Goal: Transaction & Acquisition: Subscribe to service/newsletter

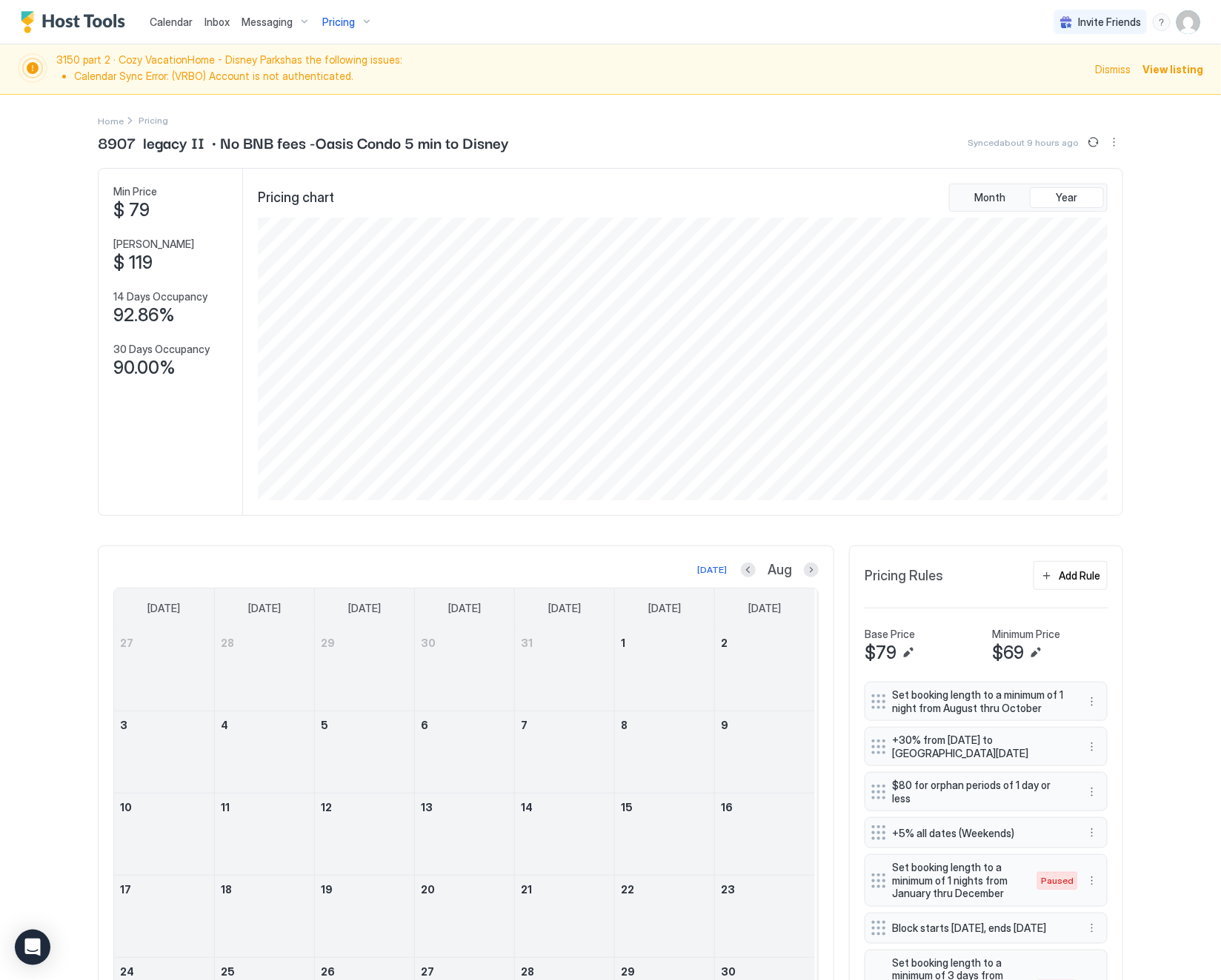
scroll to position [284, 851]
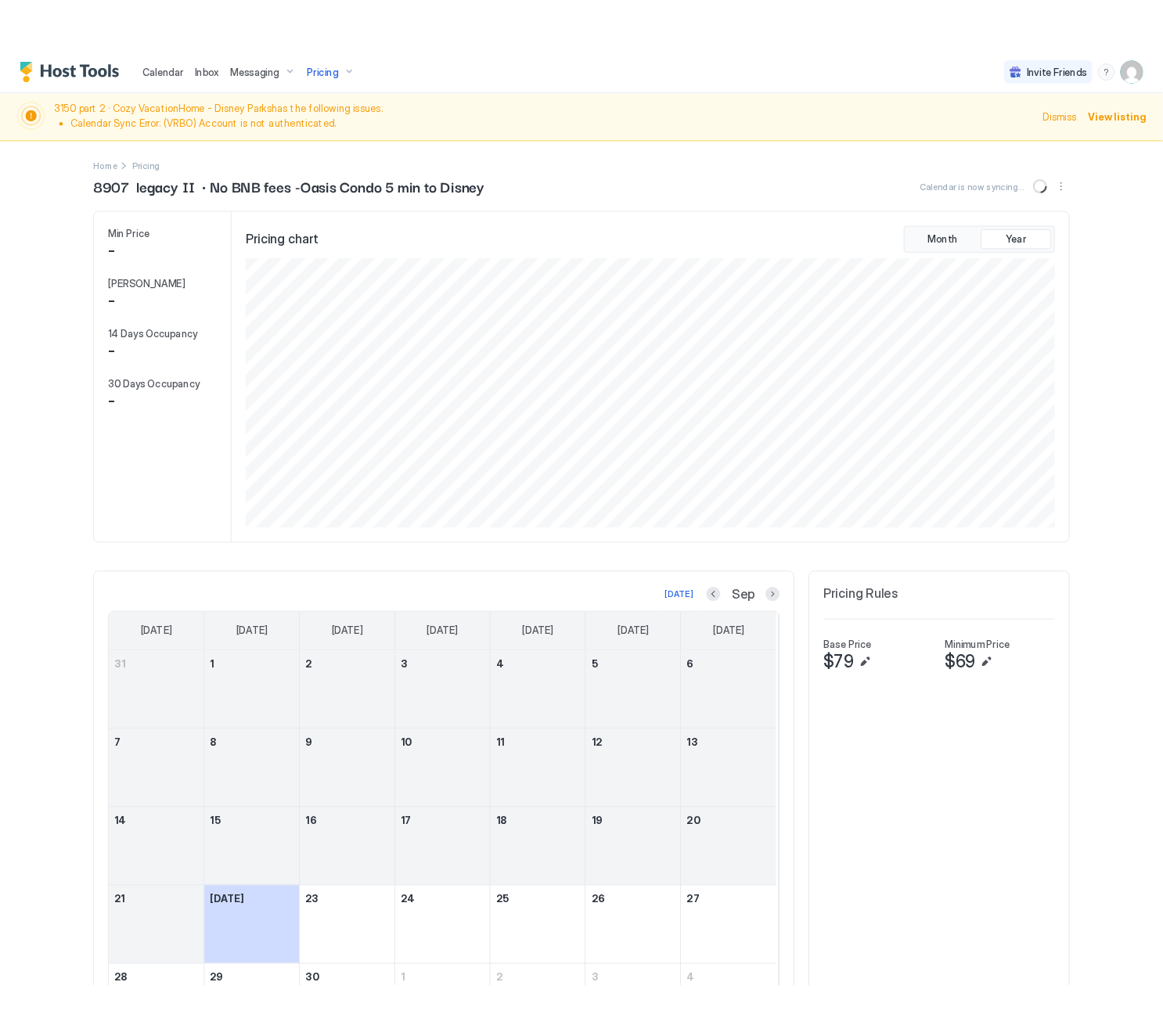
scroll to position [300, 899]
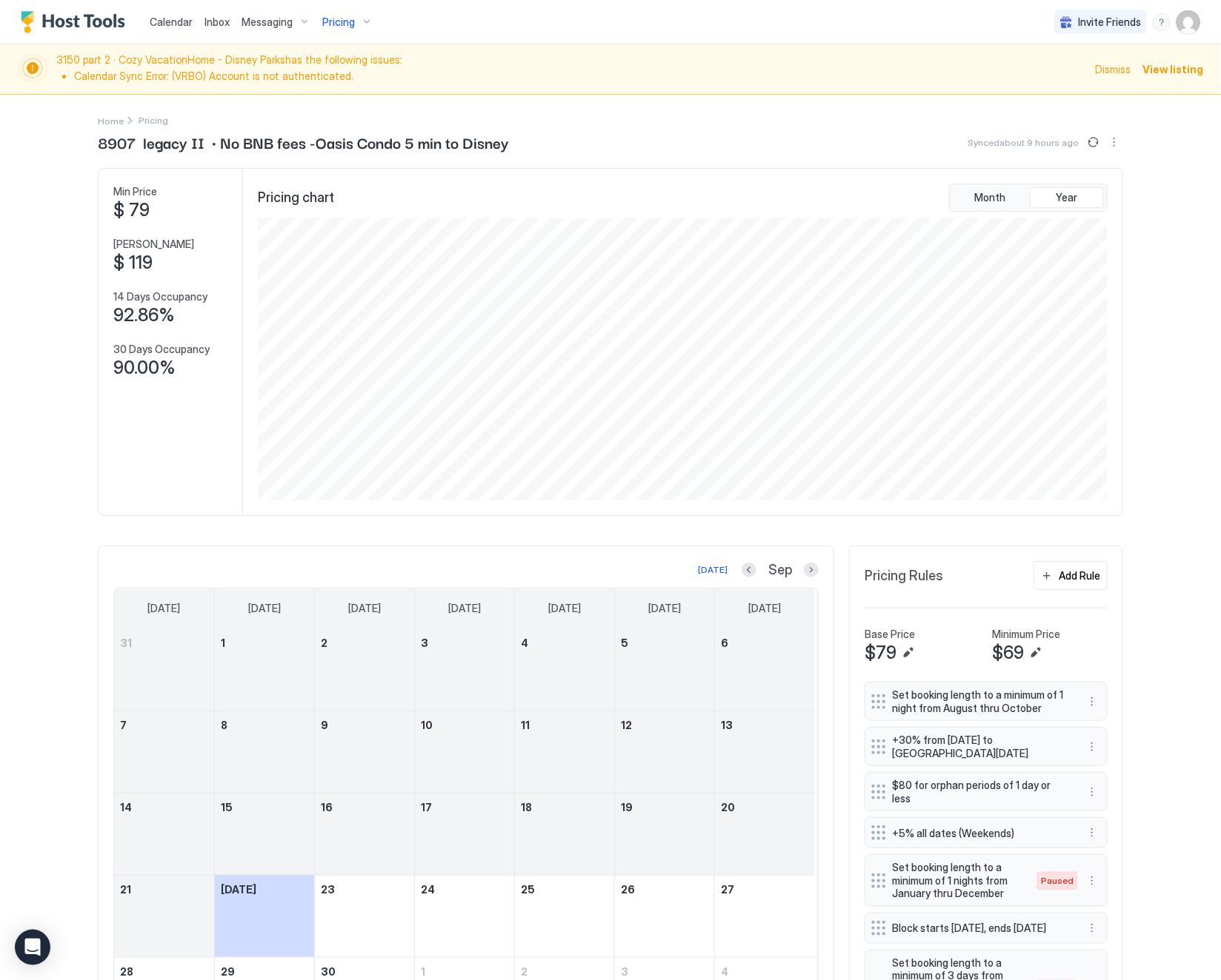
click at [338, 21] on span "Pricing" at bounding box center [339, 21] width 33 height 13
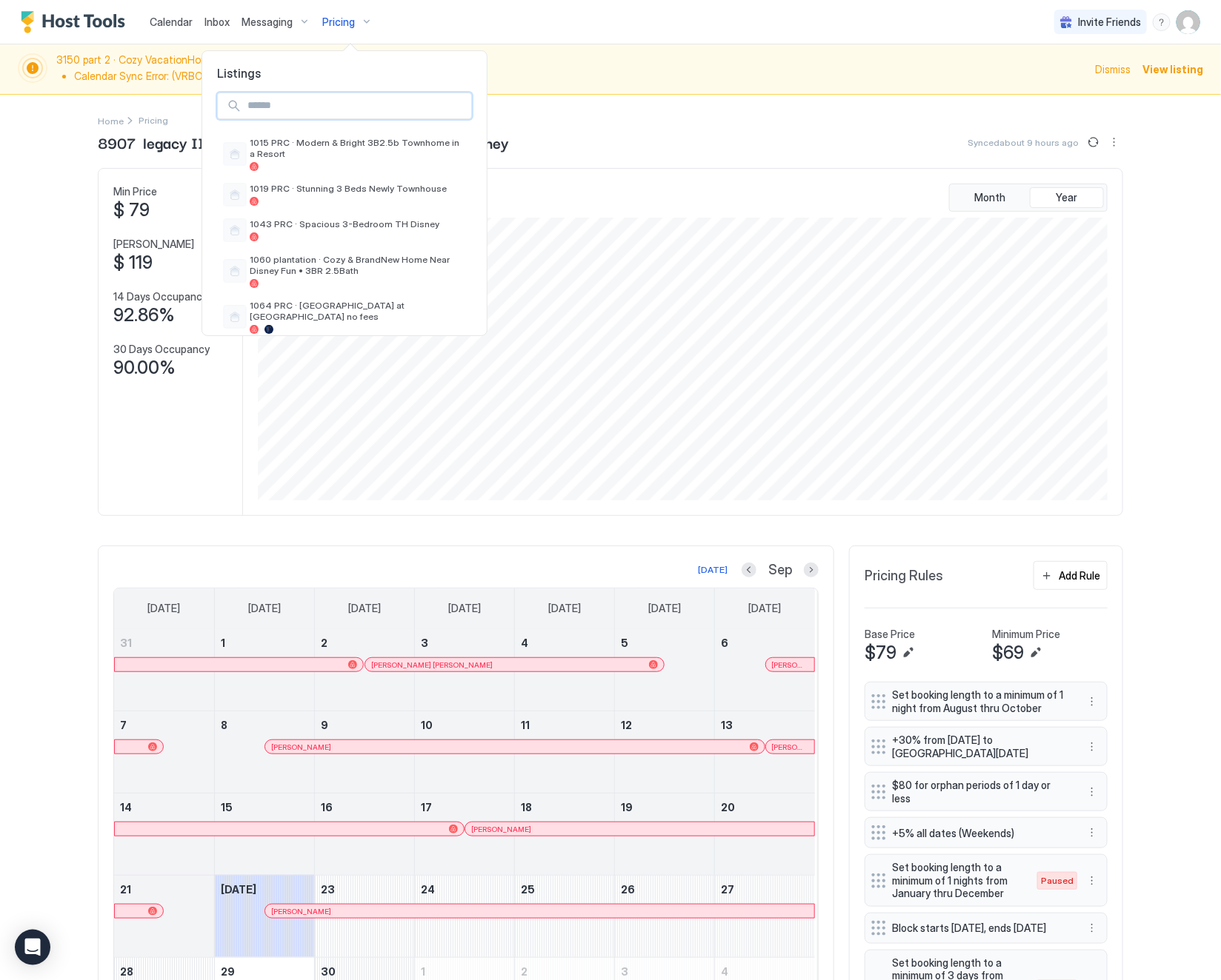
click at [367, 116] on input "Input Field" at bounding box center [356, 106] width 230 height 25
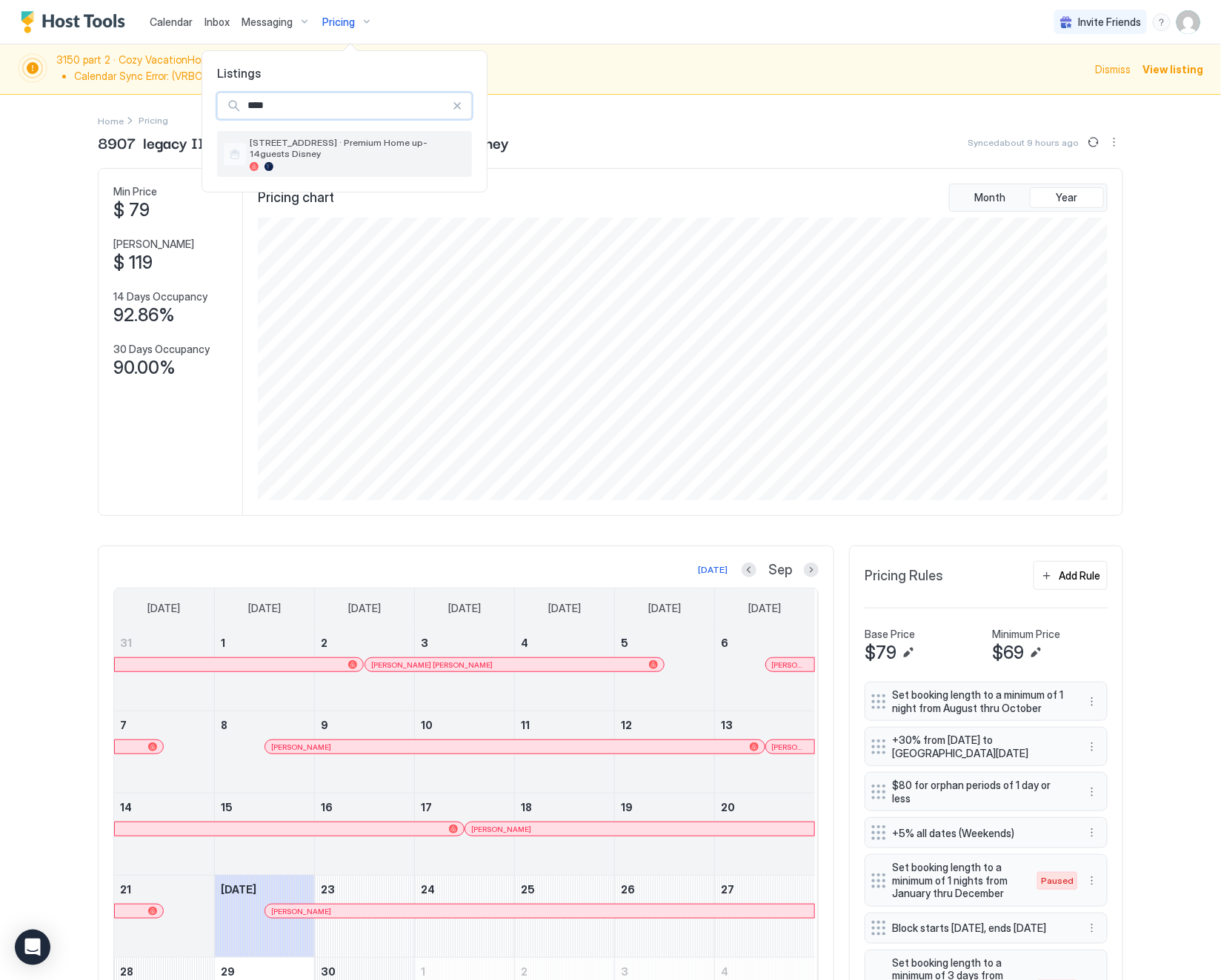
type input "****"
click at [388, 146] on span "[STREET_ADDRESS] · Premium Home up-14guests Disney" at bounding box center [358, 148] width 216 height 22
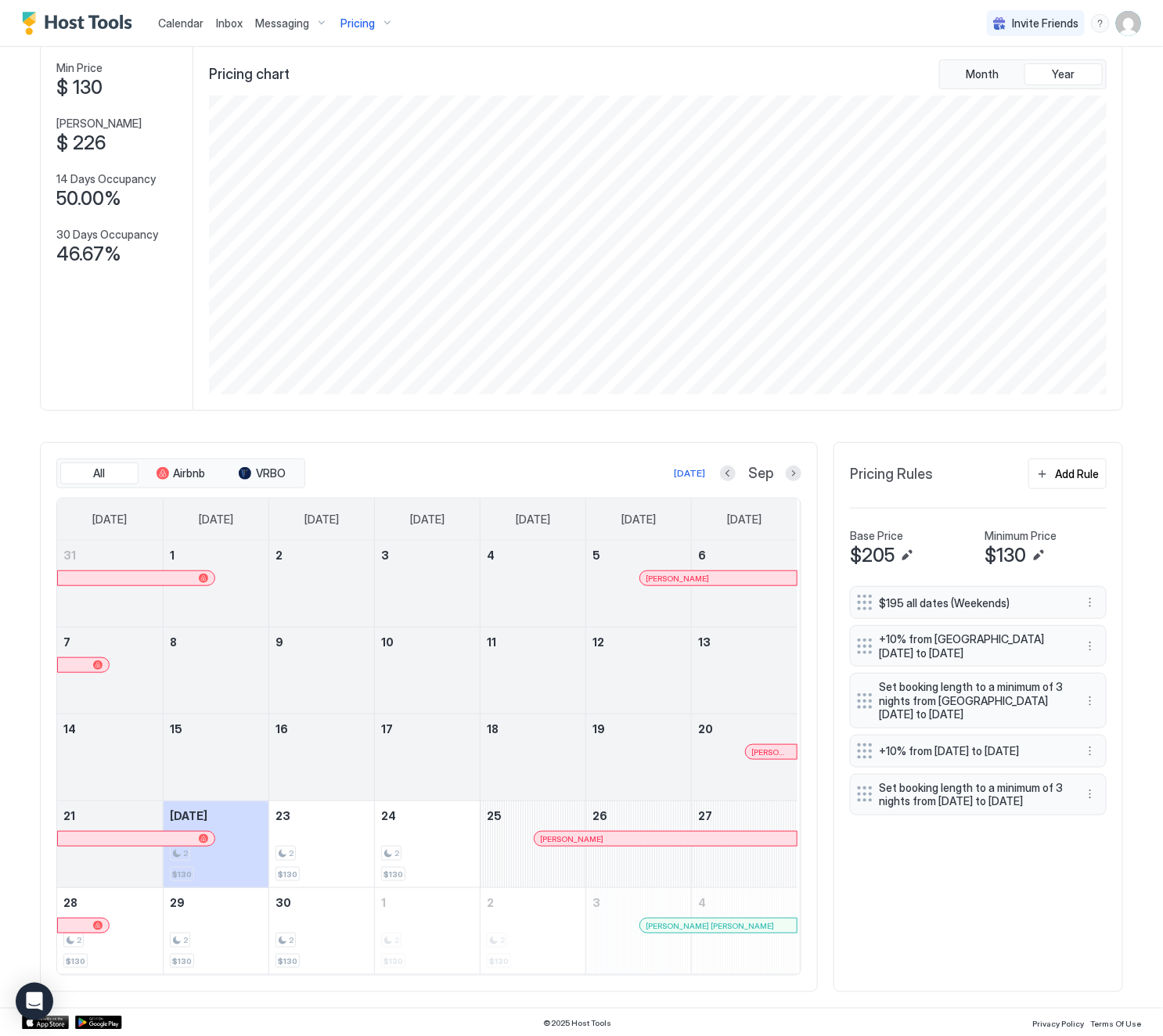
scroll to position [142, 0]
click at [786, 468] on button "Next month" at bounding box center [793, 473] width 15 height 15
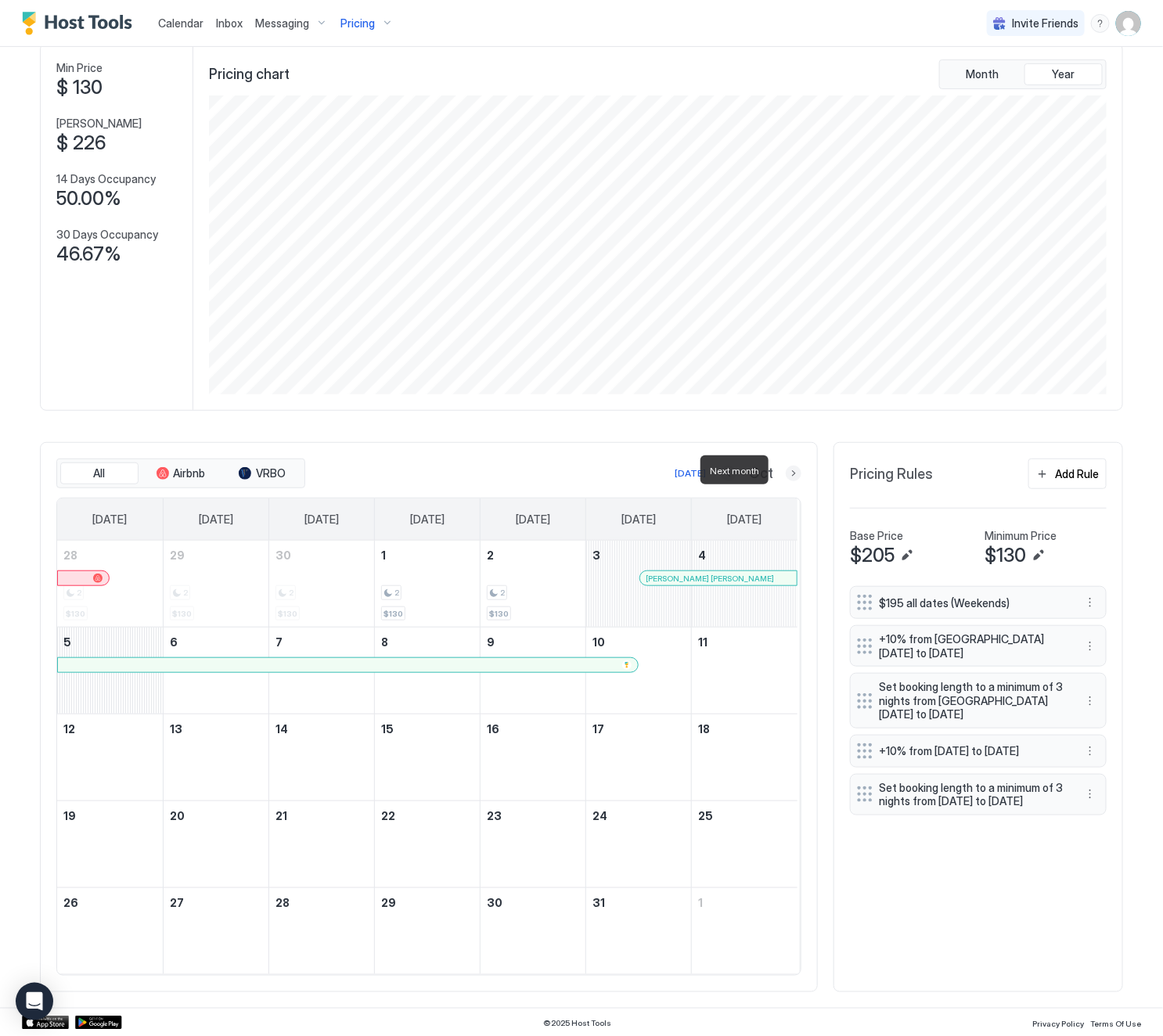
click at [786, 468] on button "Next month" at bounding box center [793, 473] width 15 height 15
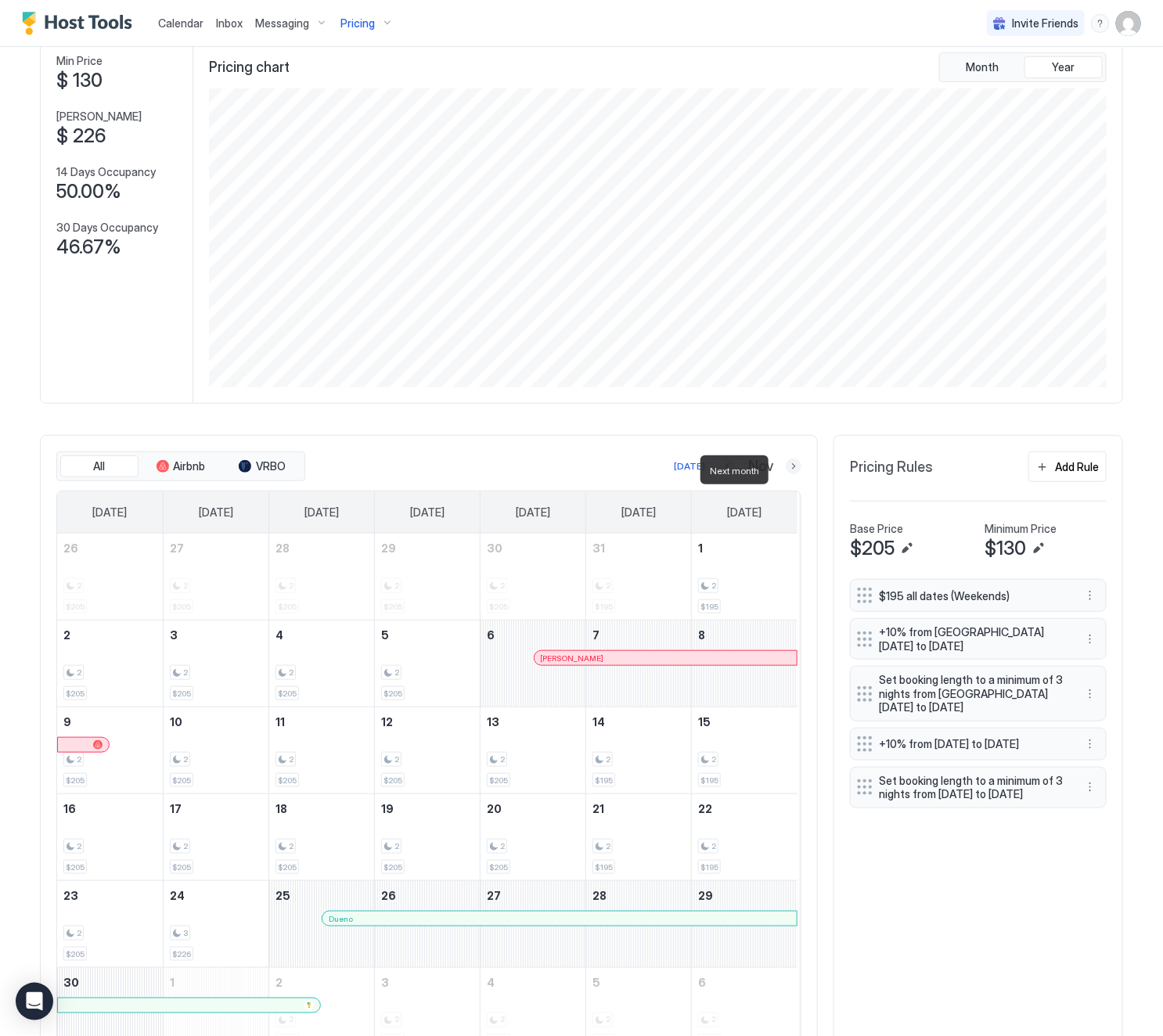
click at [786, 468] on button "Next month" at bounding box center [793, 466] width 15 height 15
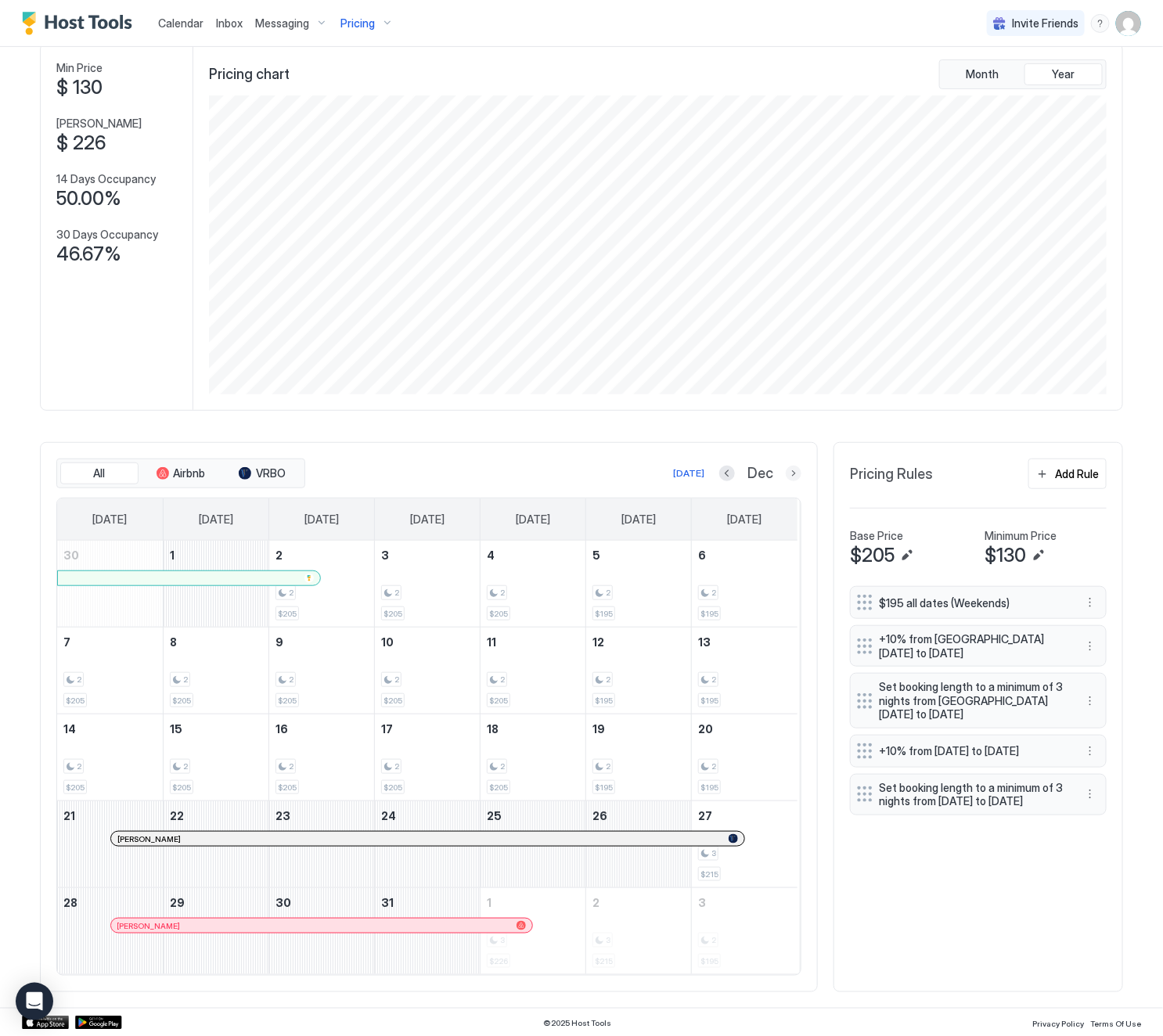
click at [786, 469] on button "Next month" at bounding box center [793, 473] width 15 height 15
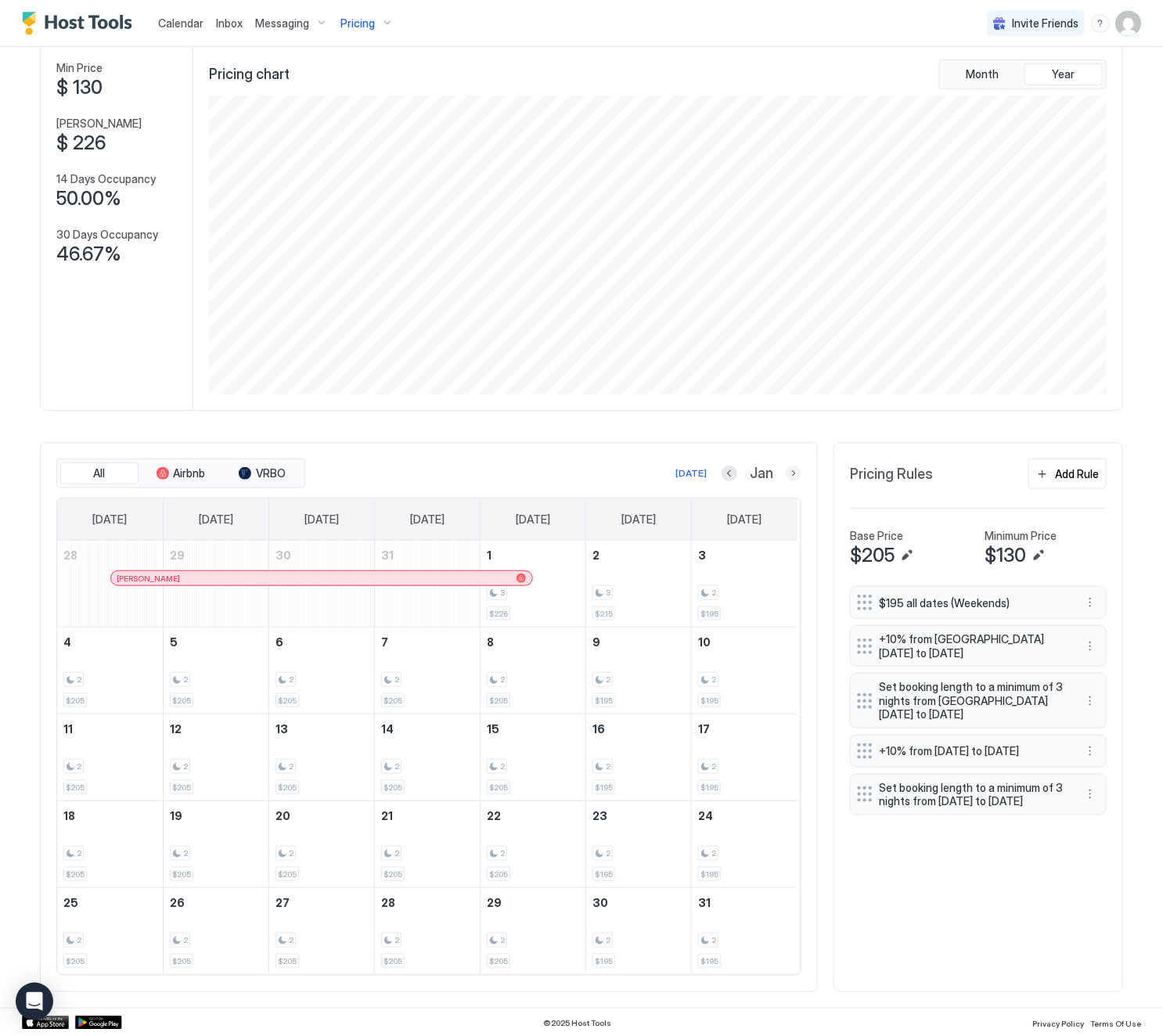
click at [786, 465] on button "Next month" at bounding box center [793, 473] width 15 height 15
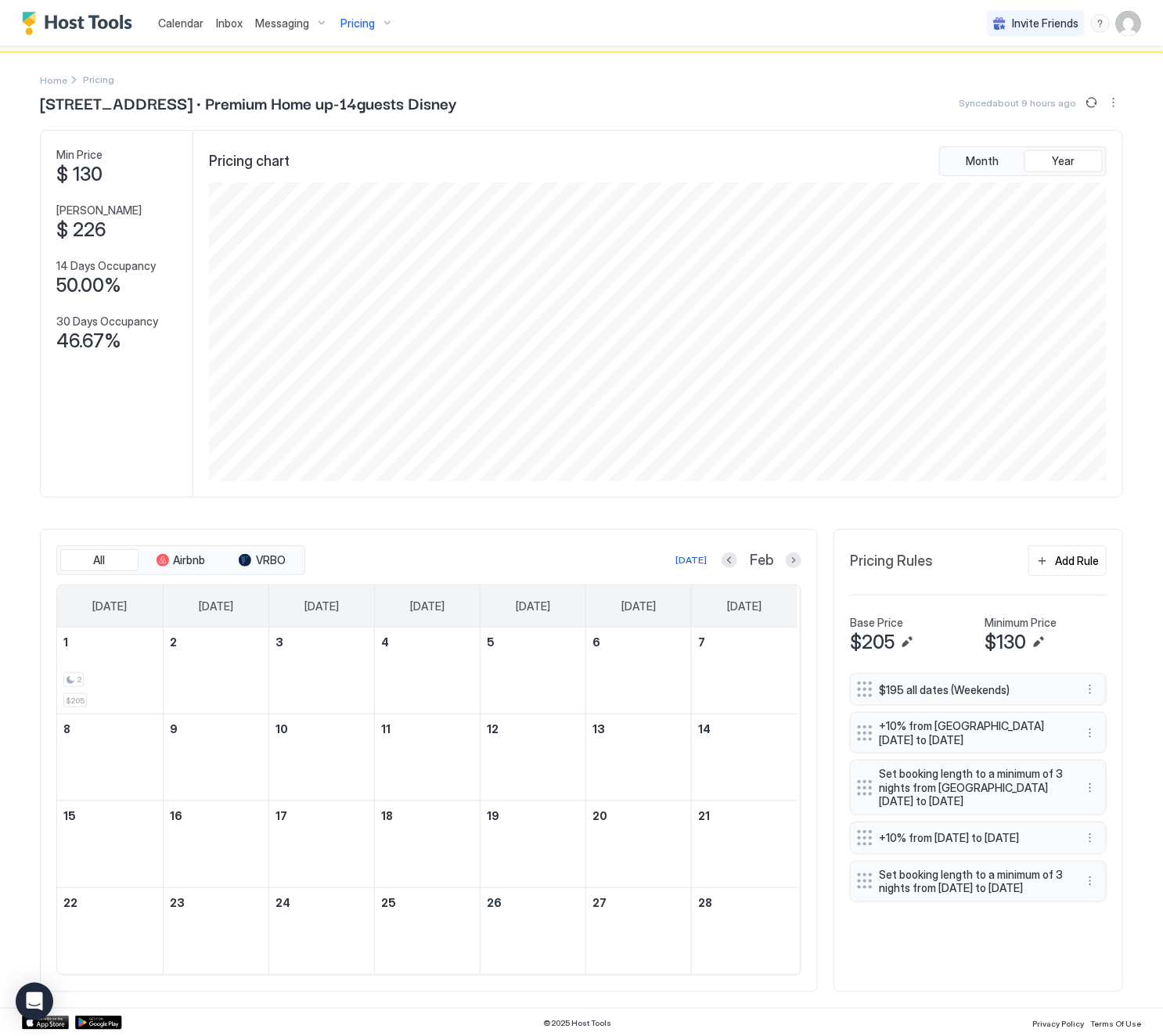
scroll to position [55, 0]
click at [786, 553] on button "Next month" at bounding box center [793, 560] width 15 height 15
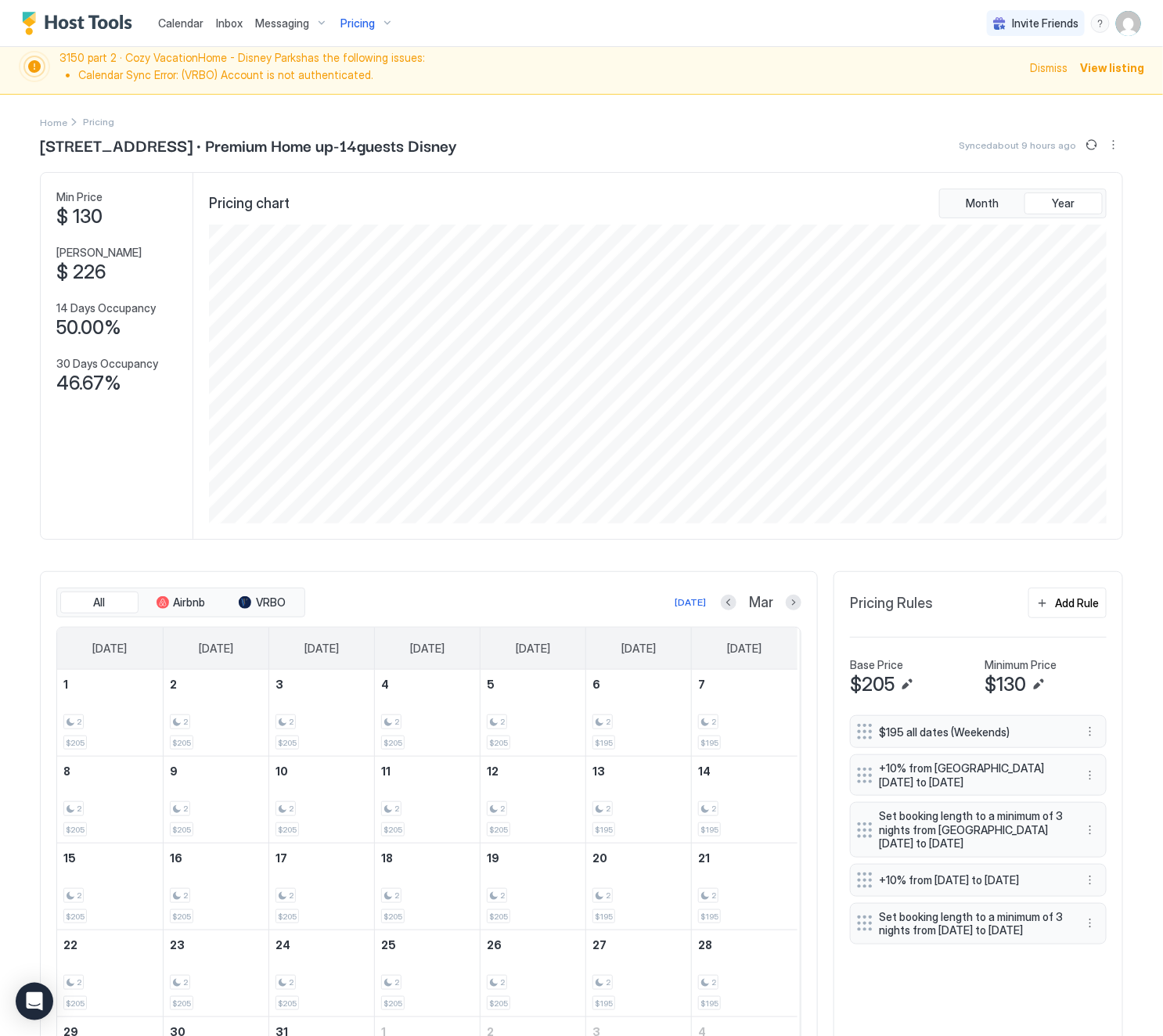
scroll to position [0, 0]
